Goal: Find specific page/section: Find specific page/section

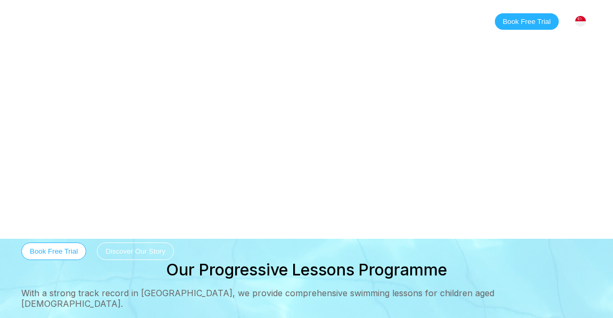
click at [90, 189] on h1 "Swimming Lessons in Singapore" at bounding box center [301, 186] width 560 height 27
click at [225, 19] on link "Locations" at bounding box center [231, 21] width 60 height 11
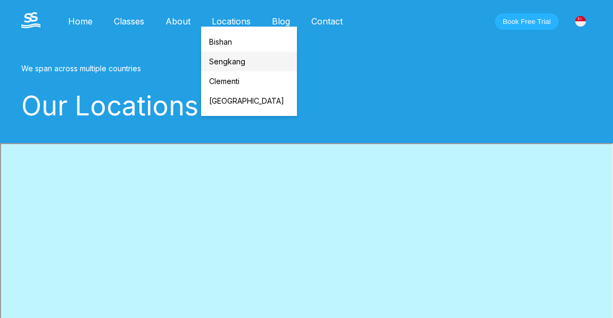
click at [221, 61] on link "Sengkang" at bounding box center [249, 62] width 96 height 20
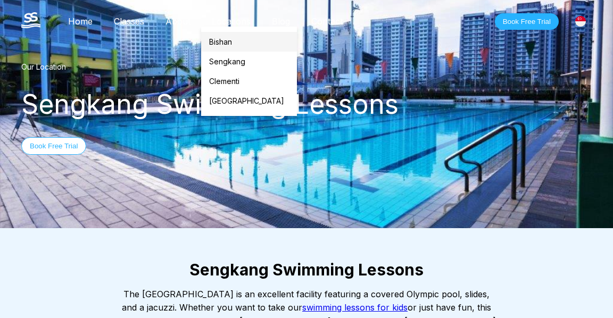
click at [219, 41] on link "Bishan" at bounding box center [249, 42] width 96 height 20
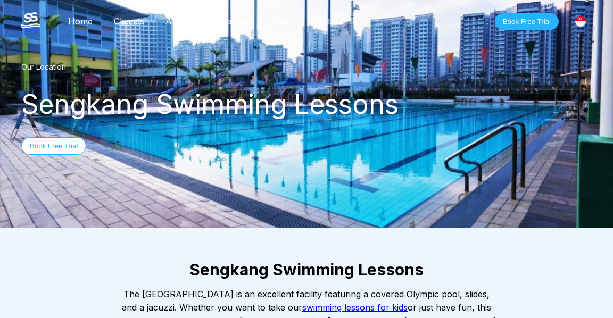
click at [138, 20] on link "Classes" at bounding box center [129, 21] width 52 height 11
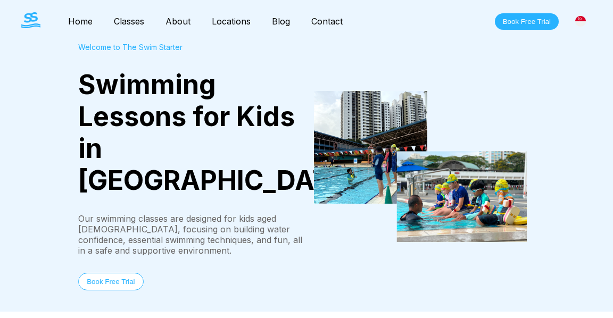
click at [335, 21] on link "Contact" at bounding box center [326, 21] width 53 height 11
